Goal: Task Accomplishment & Management: Complete application form

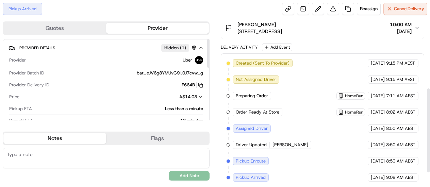
scroll to position [164, 0]
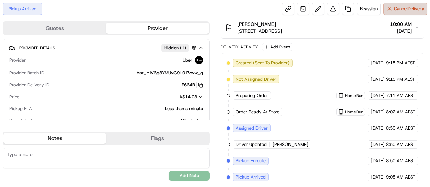
click at [406, 9] on span "Cancel Delivery" at bounding box center [409, 9] width 30 height 6
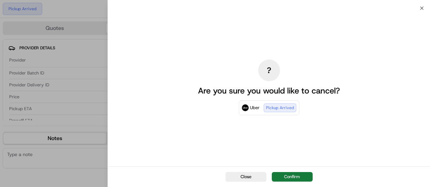
click at [294, 175] on button "Confirm" at bounding box center [292, 177] width 41 height 10
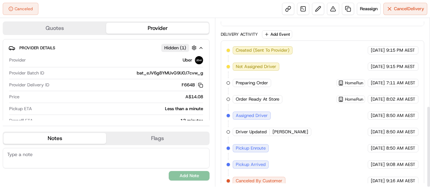
scroll to position [180, 0]
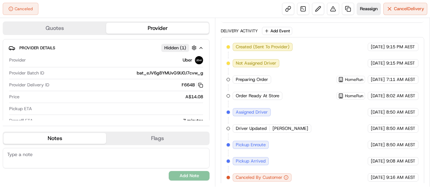
click at [368, 9] on span "Reassign" at bounding box center [369, 9] width 18 height 6
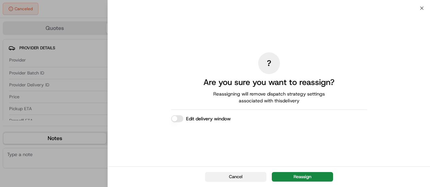
click at [225, 178] on button "Cancel" at bounding box center [235, 177] width 61 height 10
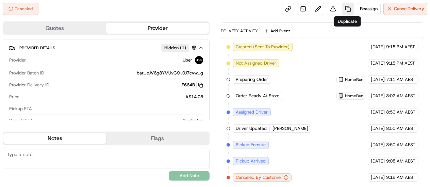
click at [348, 8] on link at bounding box center [348, 9] width 12 height 12
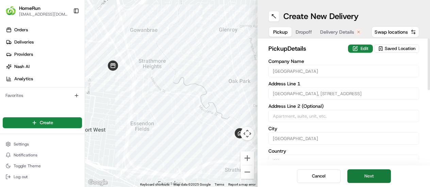
click at [368, 180] on button "Next" at bounding box center [369, 176] width 44 height 14
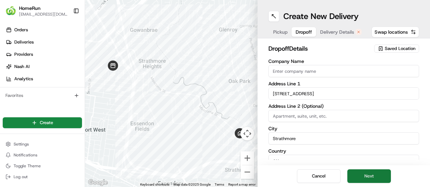
click at [367, 178] on button "Next" at bounding box center [369, 176] width 44 height 14
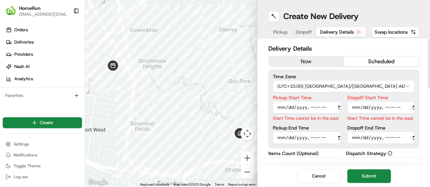
click at [309, 107] on input "Pickup Start Time" at bounding box center [307, 107] width 68 height 12
type input "[DATE]T10:05"
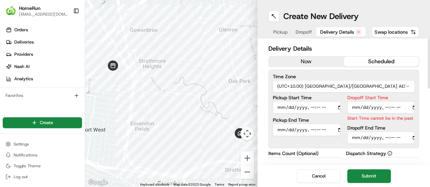
click at [387, 106] on input "Dropoff Start Time" at bounding box center [381, 107] width 68 height 12
type input "[DATE]T10:10"
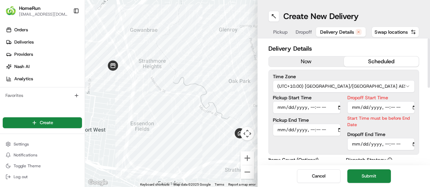
click at [392, 136] on div "Dropoff End Time" at bounding box center [381, 141] width 68 height 18
type input "[DATE]T10:12"
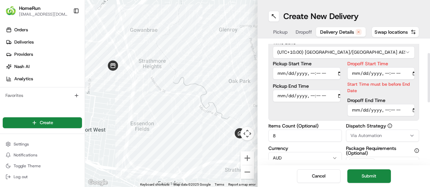
scroll to position [68, 0]
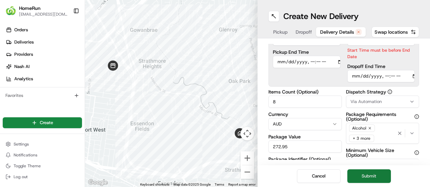
click at [363, 179] on button "Submit" at bounding box center [369, 176] width 44 height 14
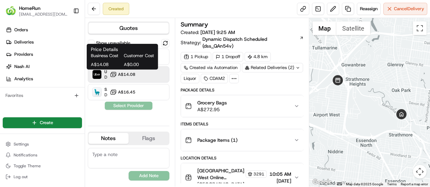
click at [133, 75] on span "A$14.08" at bounding box center [126, 74] width 17 height 5
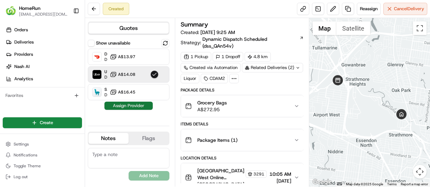
click at [133, 105] on button "Assign Provider" at bounding box center [128, 106] width 48 height 8
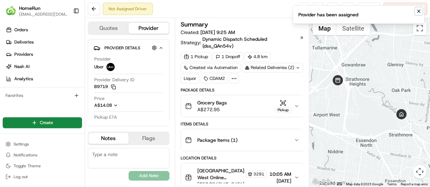
click at [418, 12] on icon "Notifications (F8)" at bounding box center [419, 11] width 3 height 3
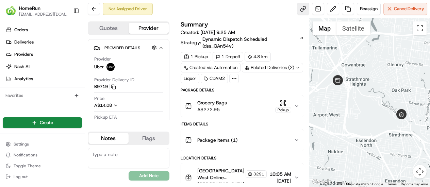
click at [305, 9] on link at bounding box center [303, 9] width 12 height 12
